Goal: Find specific page/section: Find specific page/section

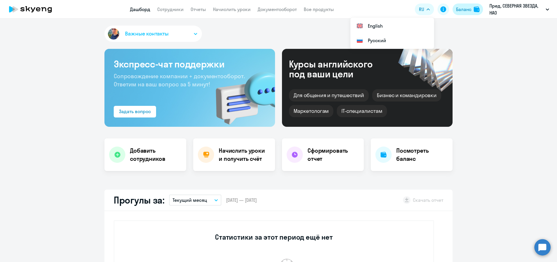
select select "30"
click at [229, 8] on link "Начислить уроки" at bounding box center [232, 9] width 38 height 6
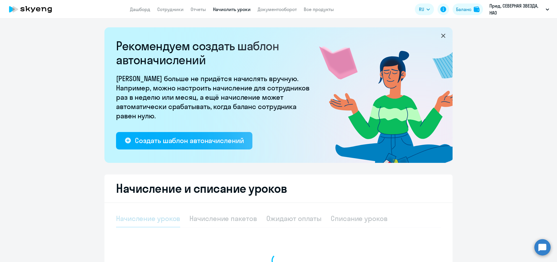
select select "10"
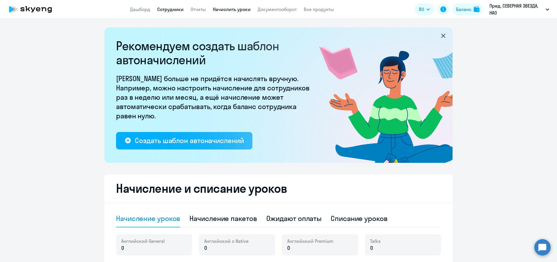
click at [176, 11] on link "Сотрудники" at bounding box center [170, 9] width 26 height 6
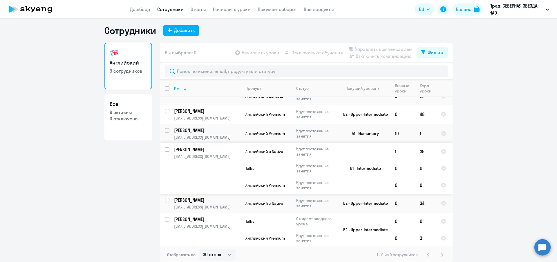
scroll to position [3, 0]
click at [205, 253] on select "30 строк 50 строк 100 строк" at bounding box center [217, 254] width 37 height 12
select select "100"
click at [199, 248] on select "30 строк 50 строк 100 строк" at bounding box center [217, 254] width 37 height 12
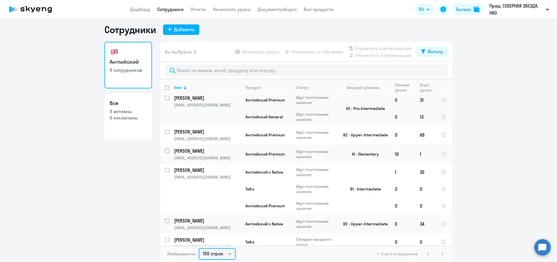
scroll to position [129, 0]
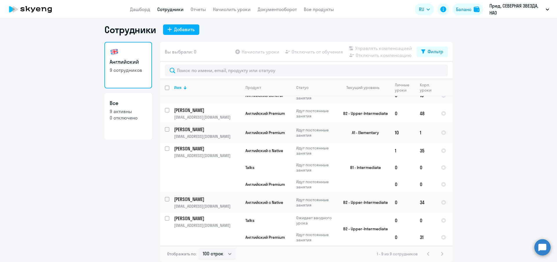
click at [446, 171] on div "Имя Продукт Статус Текущий уровень Личные уроки Корп. уроки [PERSON_NAME] [PERS…" at bounding box center [306, 162] width 293 height 166
click at [508, 122] on ng-component "Сотрудники Добавить Английский 9 сотрудников Все 9 активны 0 отключено Вы выбра…" at bounding box center [278, 143] width 557 height 238
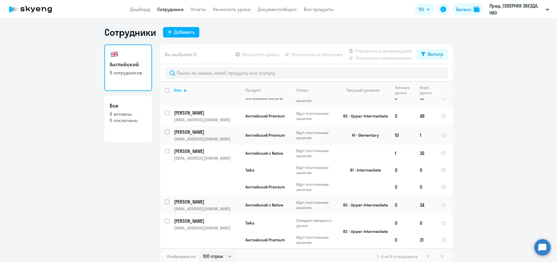
scroll to position [0, 0]
click at [139, 130] on link "Все 9 активны 0 отключено" at bounding box center [128, 119] width 48 height 46
select select "30"
